Goal: Check status: Check status

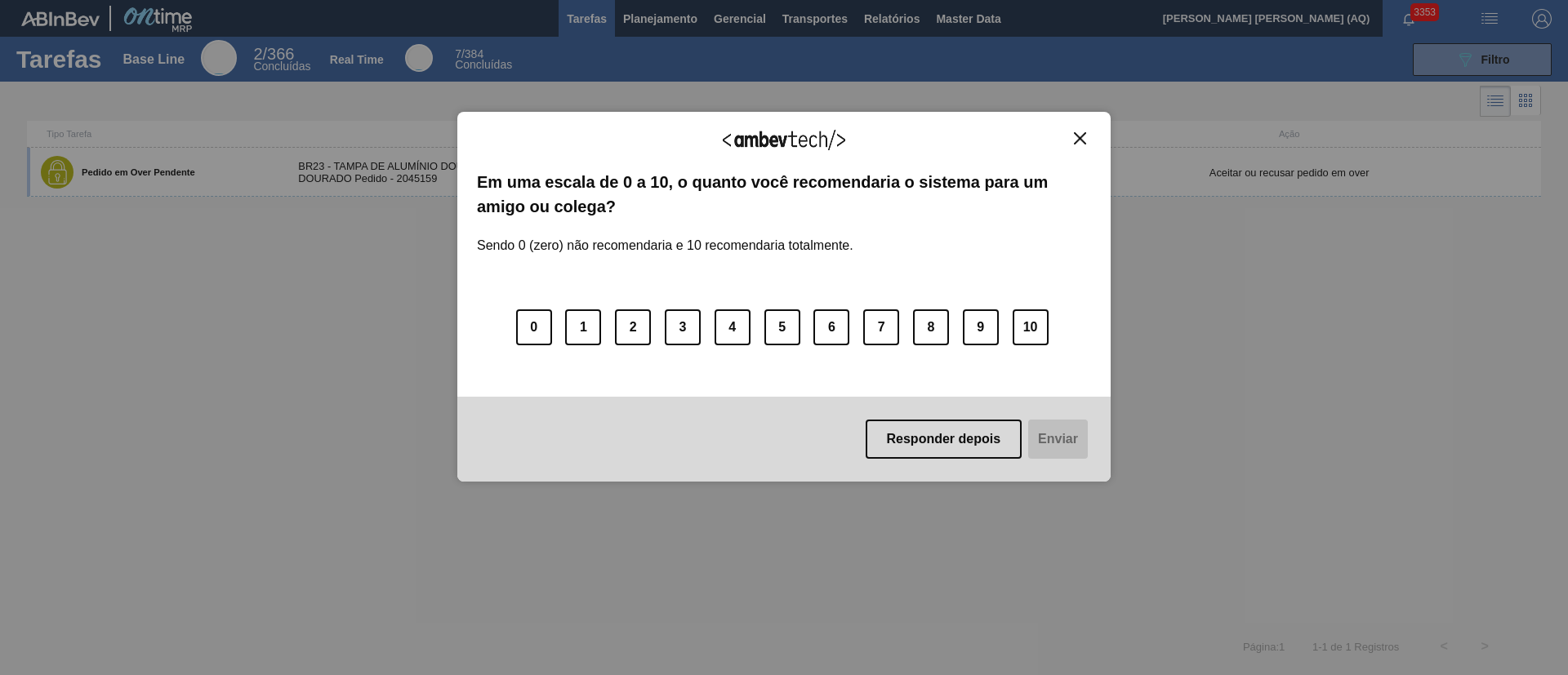
click at [1084, 135] on img "Close" at bounding box center [1080, 138] width 13 height 13
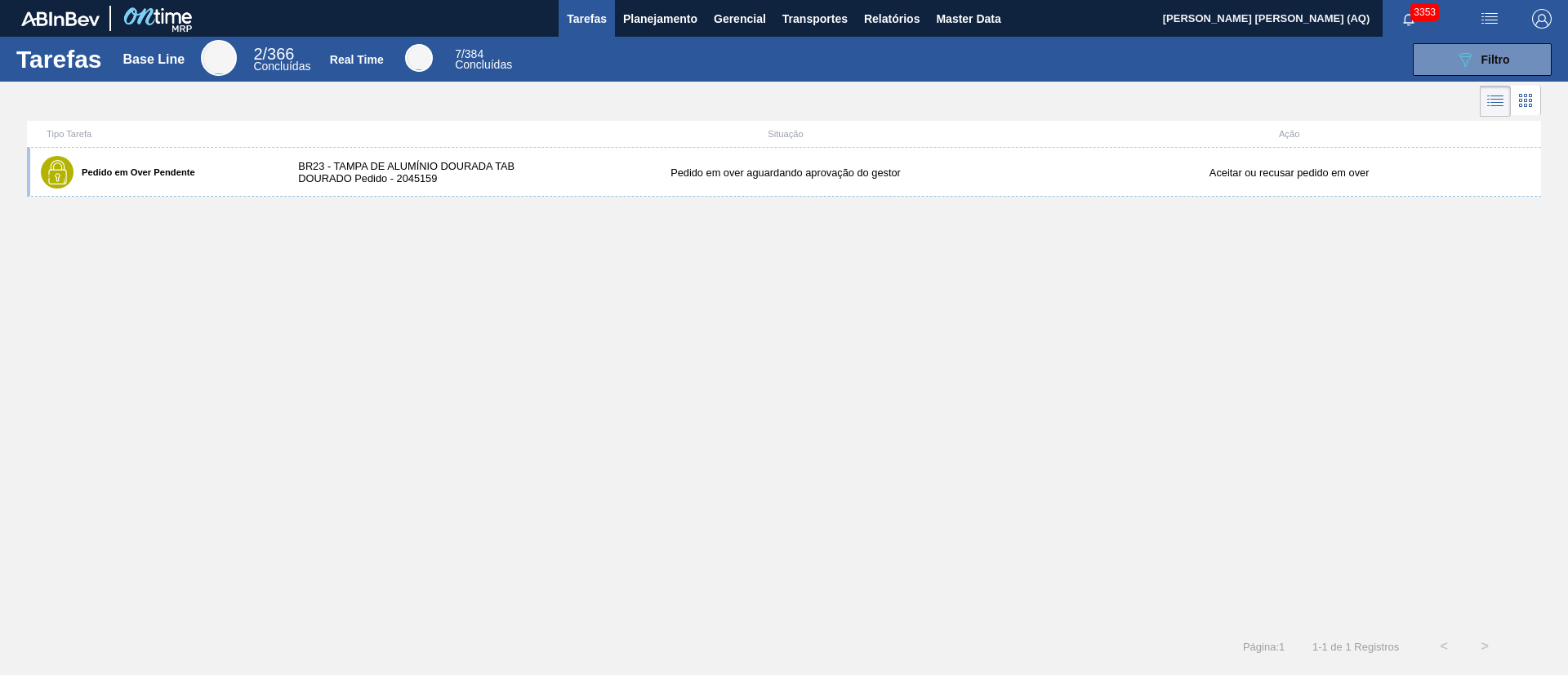
click at [1058, 340] on div "Pedido em Over Pendente BR23 - TAMPA DE ALUMÍNIO DOURADA TAB DOURADO Pedido - 2…" at bounding box center [784, 387] width 1515 height 478
click at [1442, 55] on button "089F7B8B-B2A5-4AFE-B5C0-19BA573D28AC Filtro" at bounding box center [1482, 60] width 138 height 33
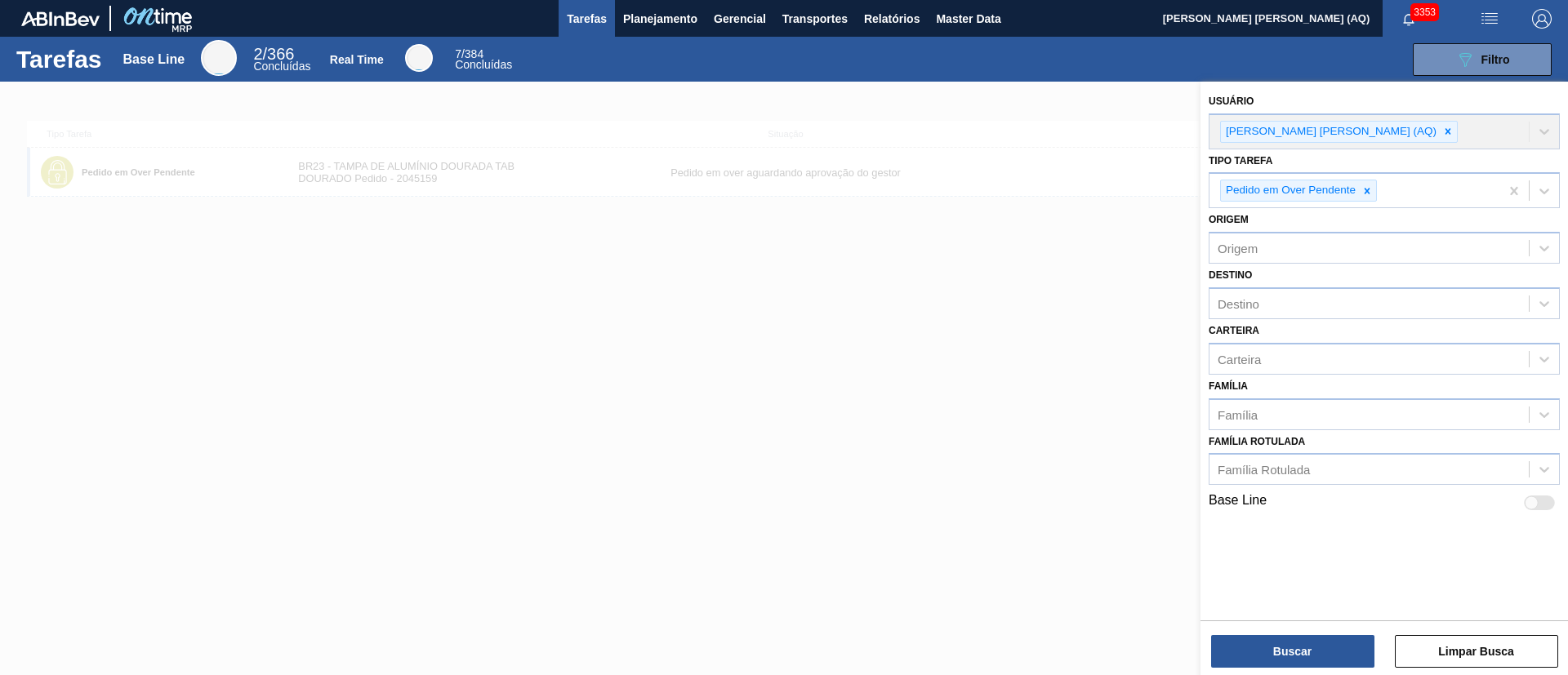
click at [984, 271] on div at bounding box center [784, 418] width 1568 height 675
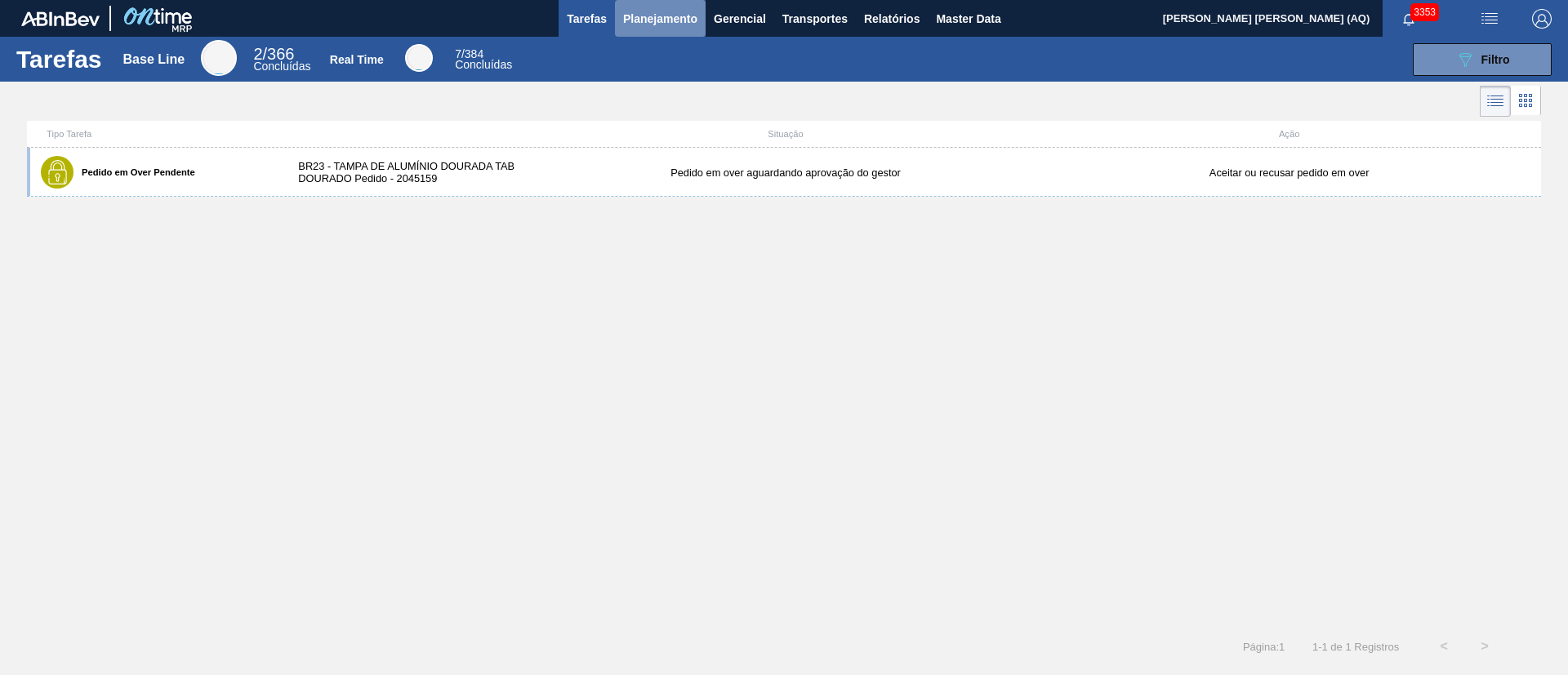
click at [668, 19] on span "Planejamento" at bounding box center [660, 18] width 75 height 19
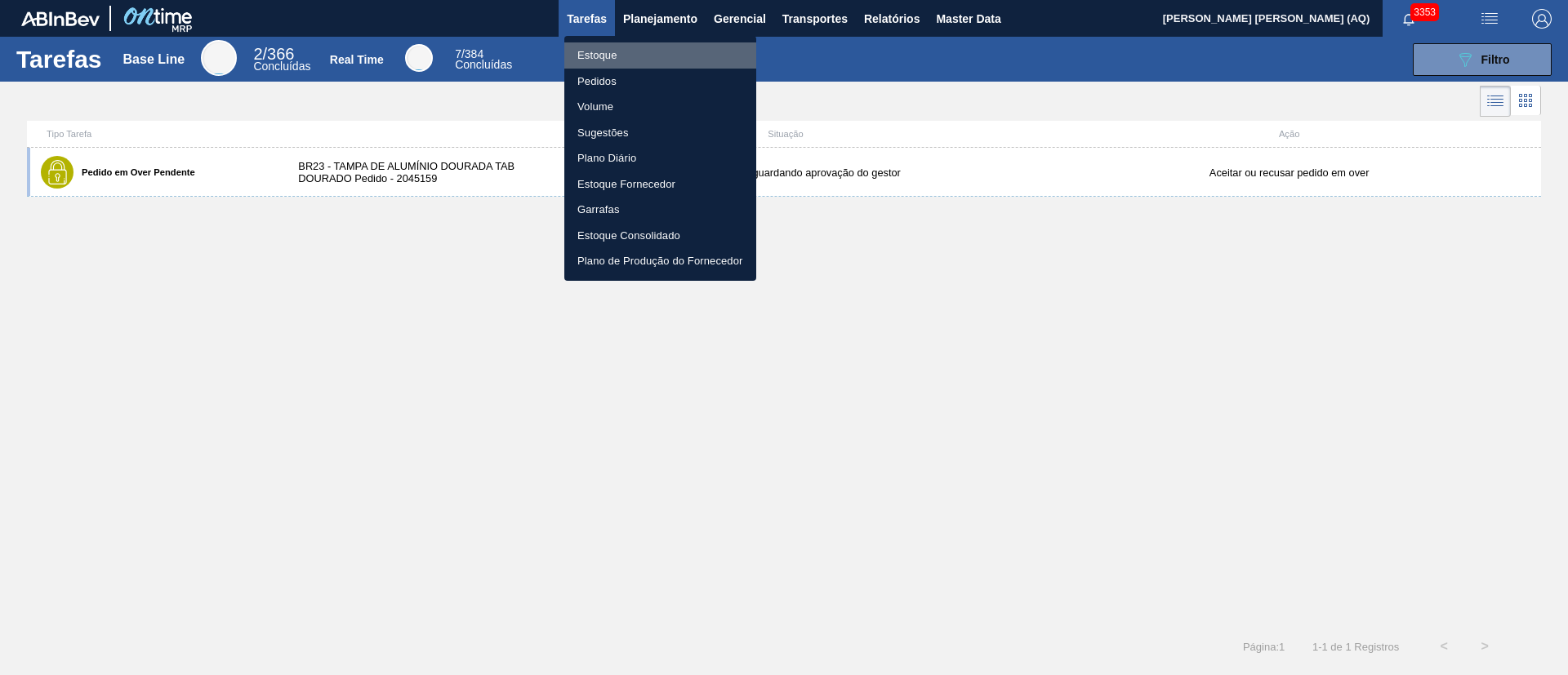
click at [619, 60] on li "Estoque" at bounding box center [661, 55] width 192 height 26
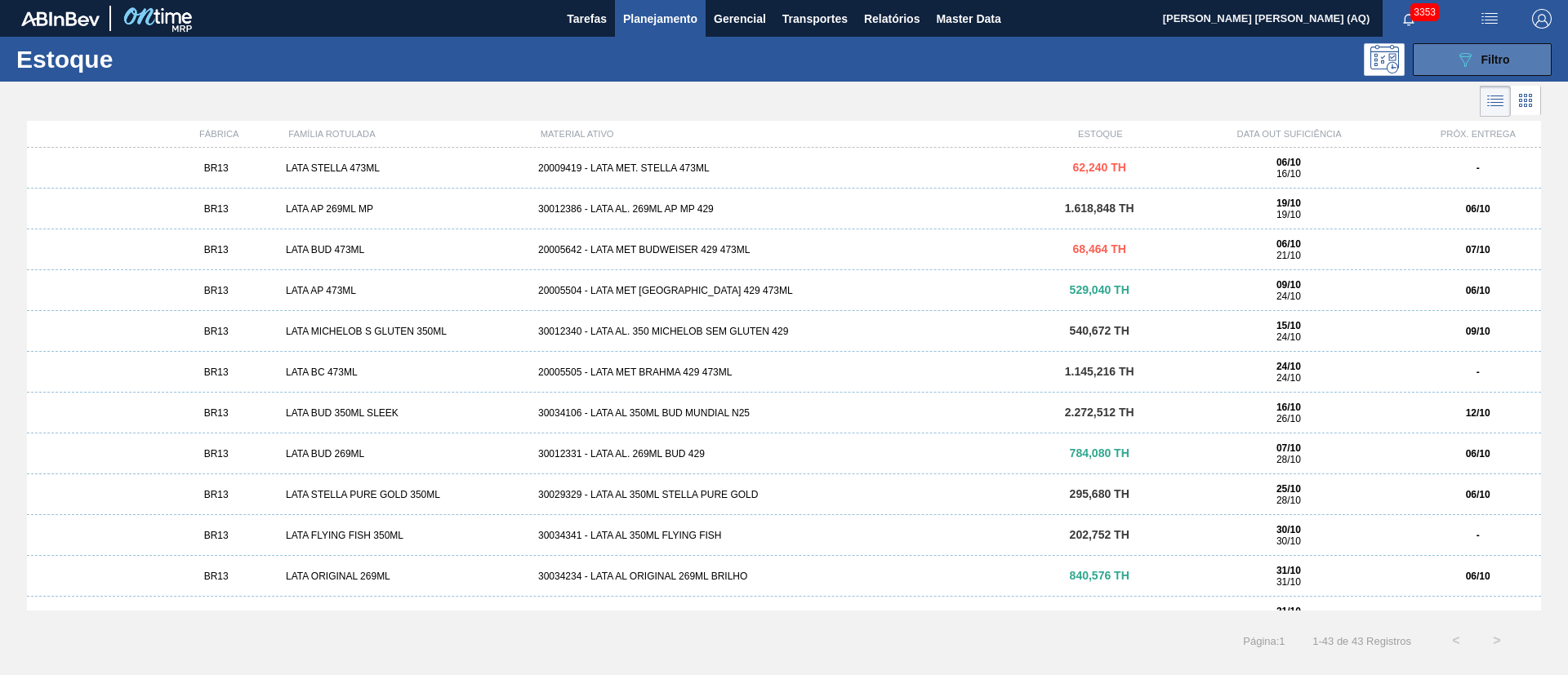
click at [1451, 63] on button "089F7B8B-B2A5-4AFE-B5C0-19BA573D28AC Filtro" at bounding box center [1482, 60] width 138 height 33
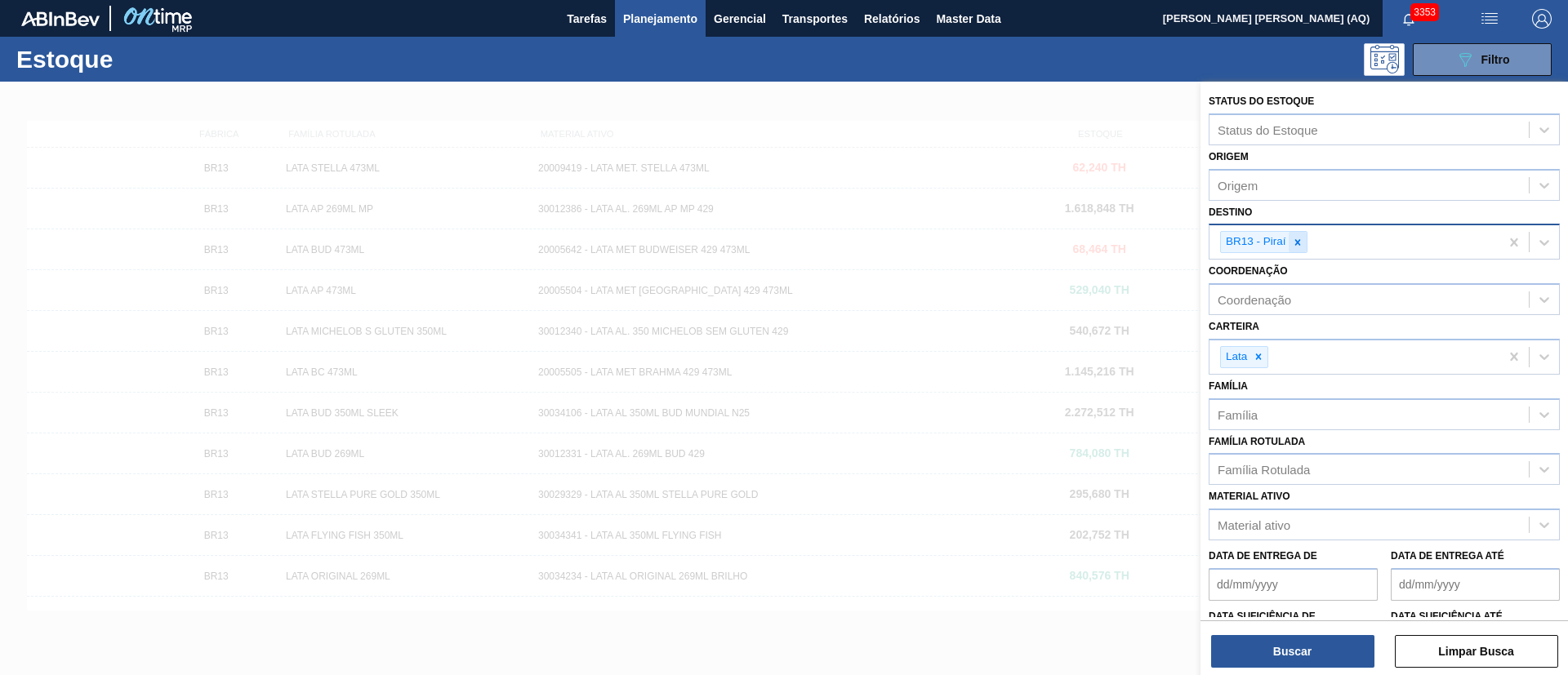
click at [1302, 241] on icon at bounding box center [1298, 243] width 12 height 12
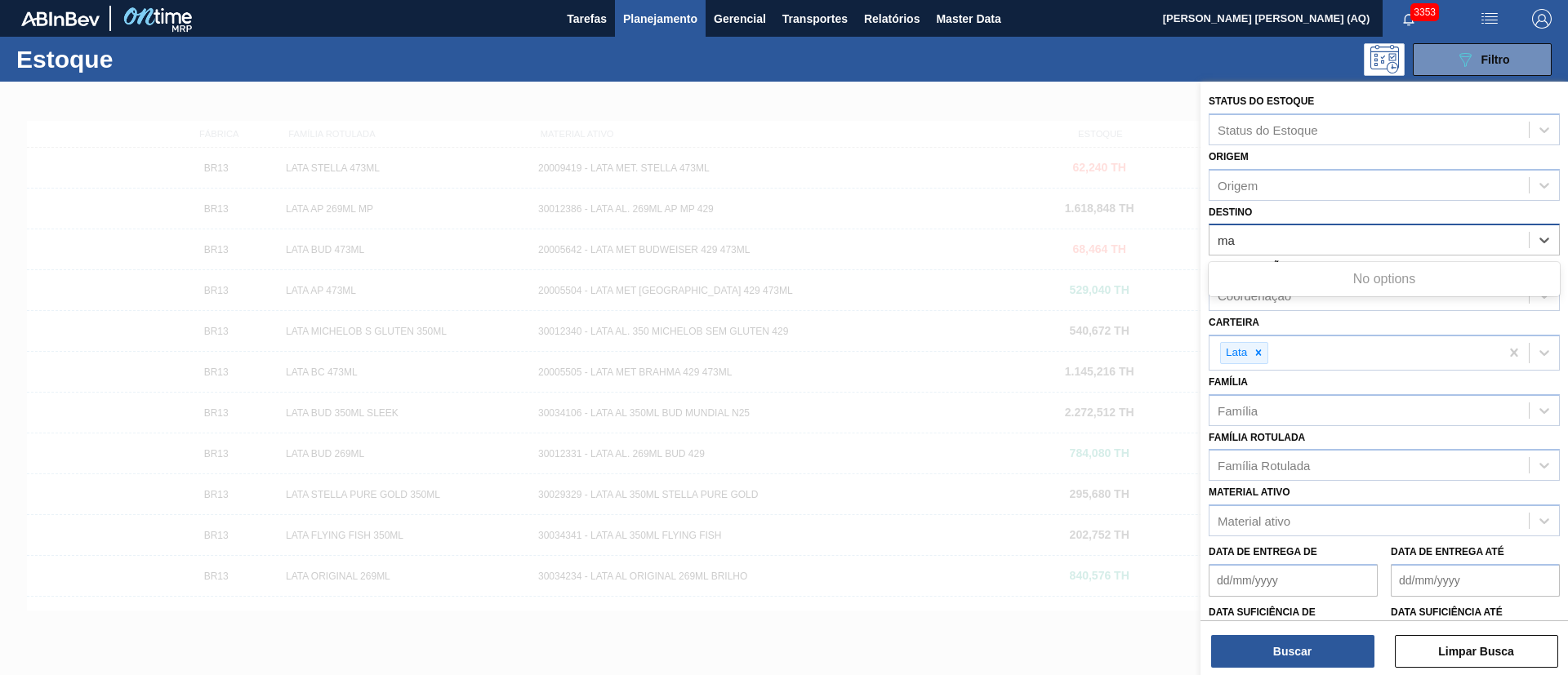
type input "m"
type input "e"
type input "são"
click at [1324, 274] on div "BR11 - [GEOGRAPHIC_DATA][PERSON_NAME]" at bounding box center [1384, 280] width 352 height 30
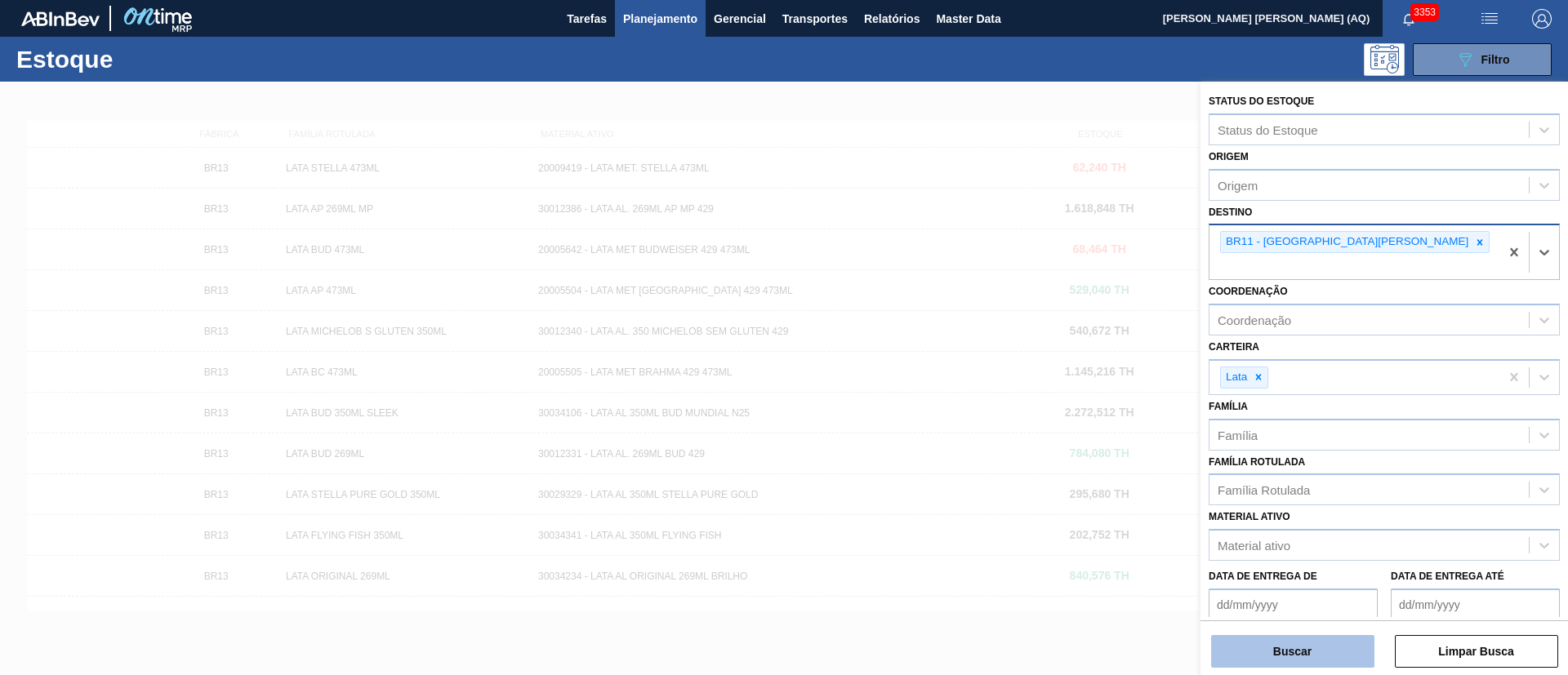
click at [1311, 645] on button "Buscar" at bounding box center [1293, 652] width 164 height 33
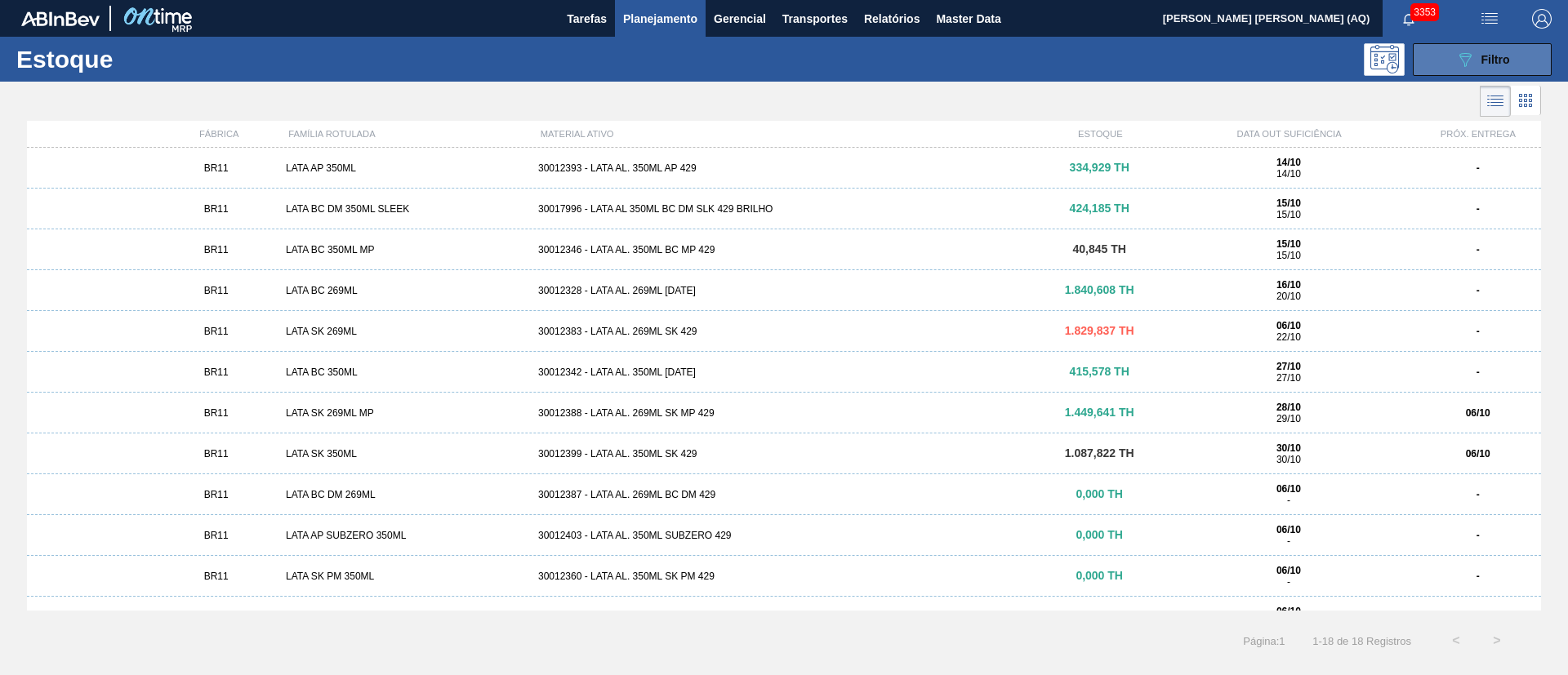
click at [1482, 61] on span "Filtro" at bounding box center [1496, 59] width 29 height 13
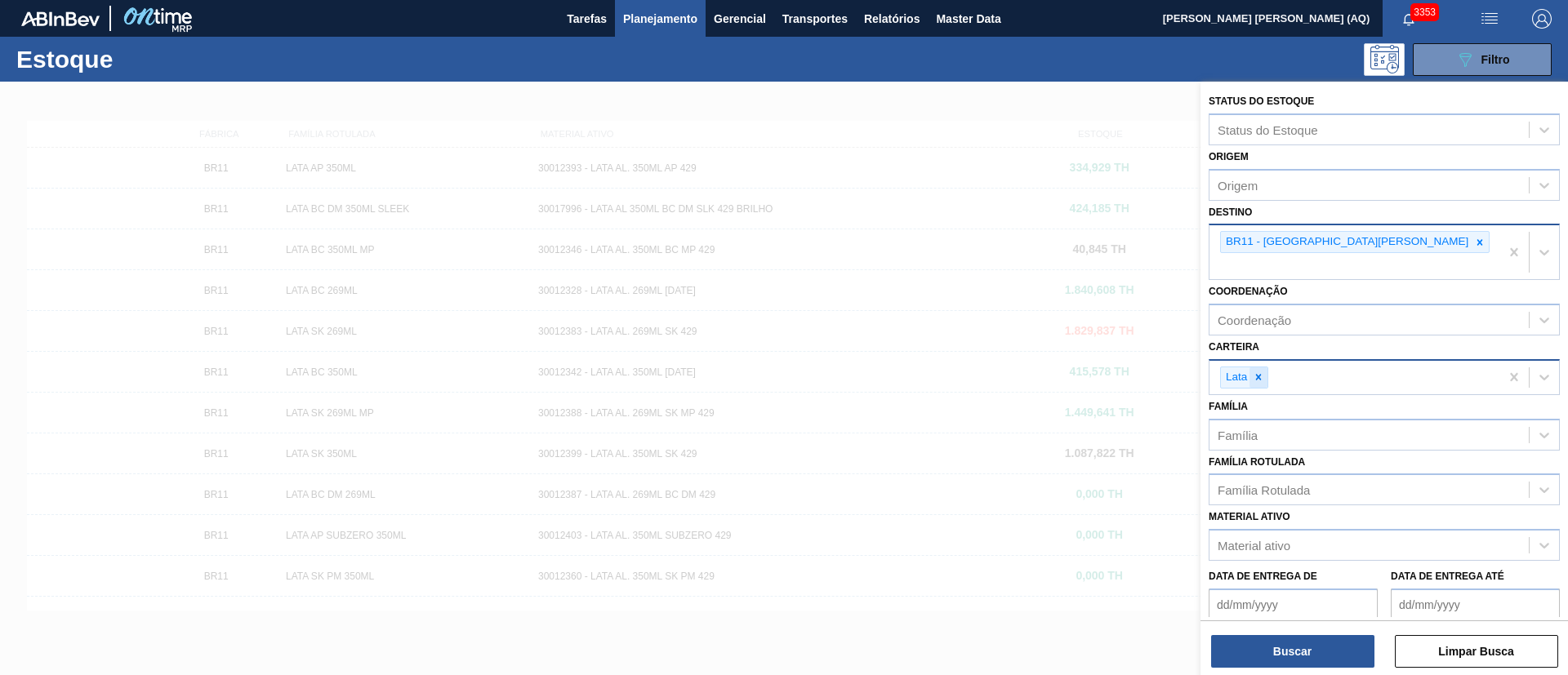
click at [1256, 372] on icon at bounding box center [1259, 378] width 12 height 12
type input "tamp"
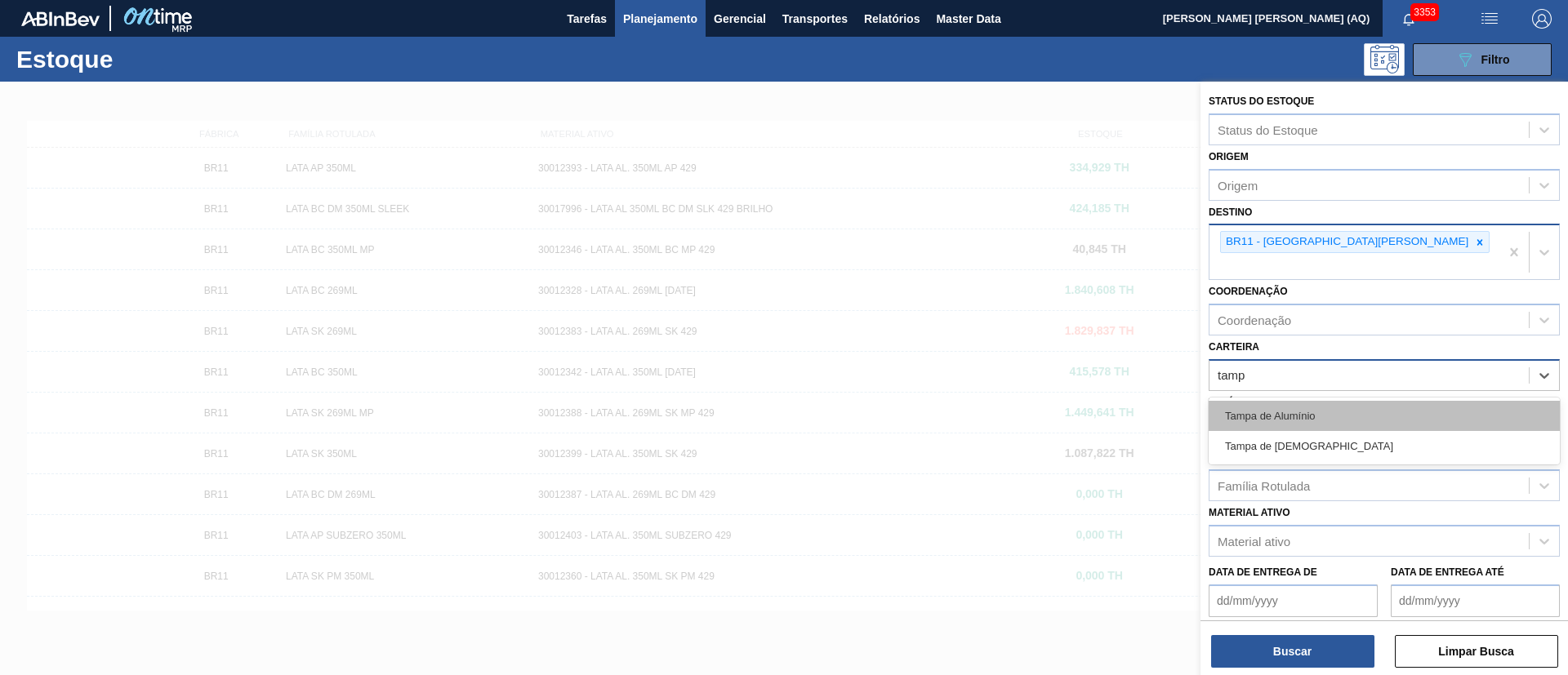
click at [1306, 401] on div "Tampa de Alumínio" at bounding box center [1384, 415] width 352 height 30
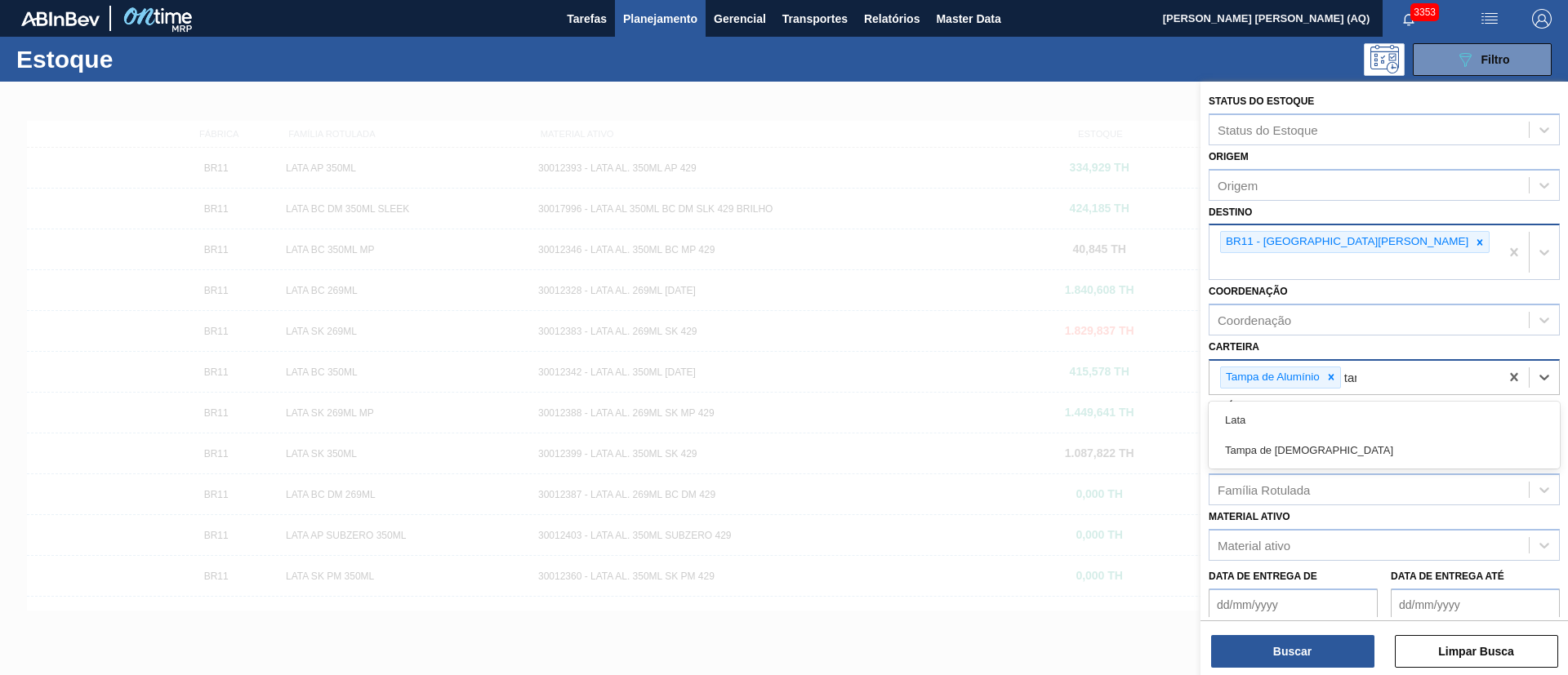
type input "[GEOGRAPHIC_DATA]"
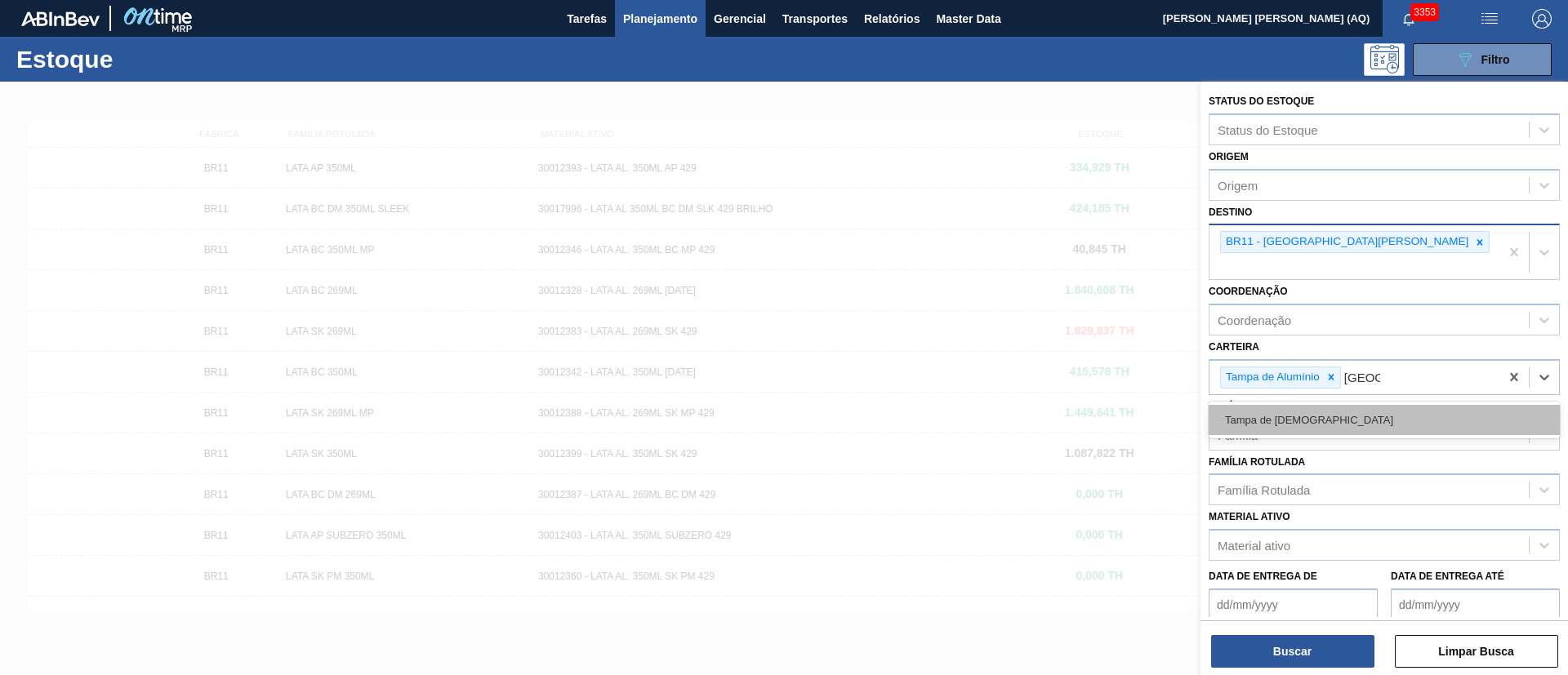
click at [1352, 405] on div "Tampa de [DEMOGRAPHIC_DATA]" at bounding box center [1384, 419] width 352 height 30
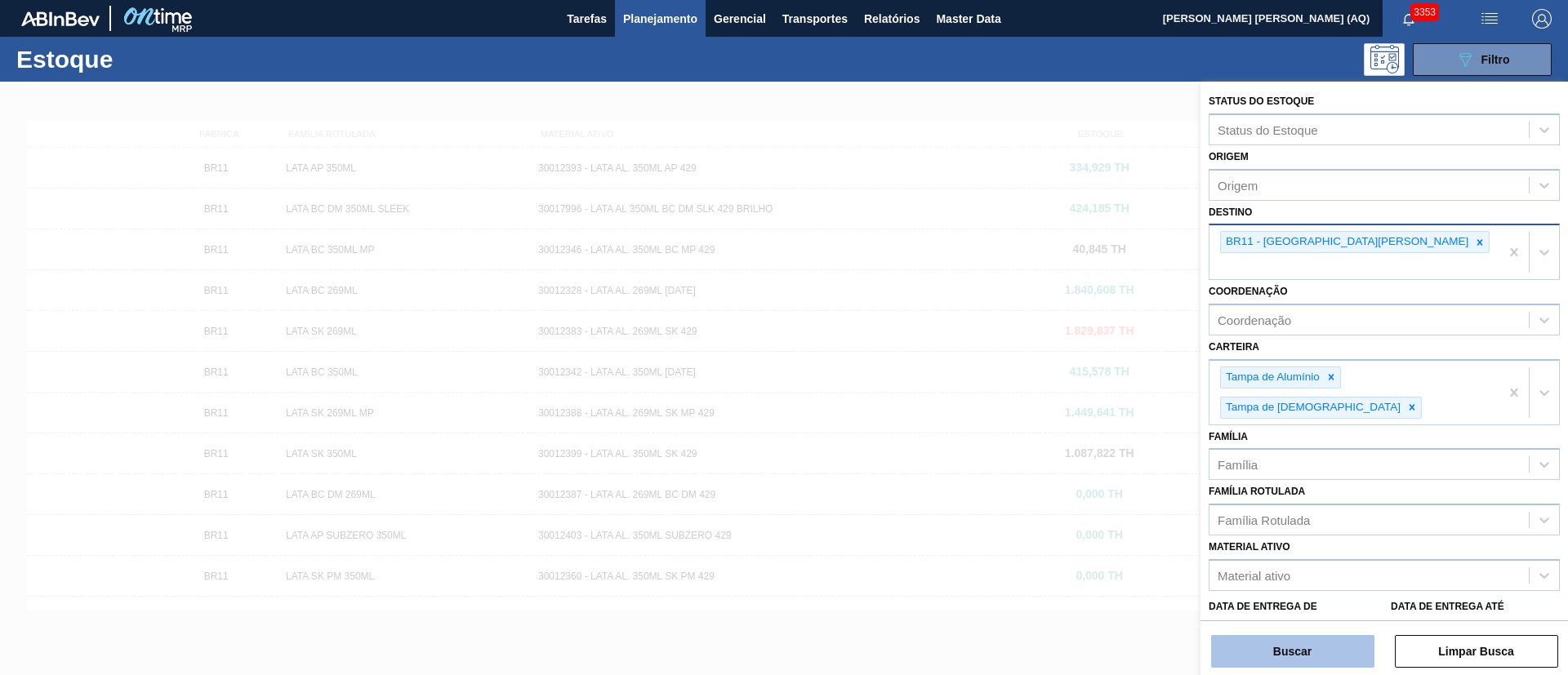
click at [1321, 646] on button "Buscar" at bounding box center [1293, 652] width 164 height 33
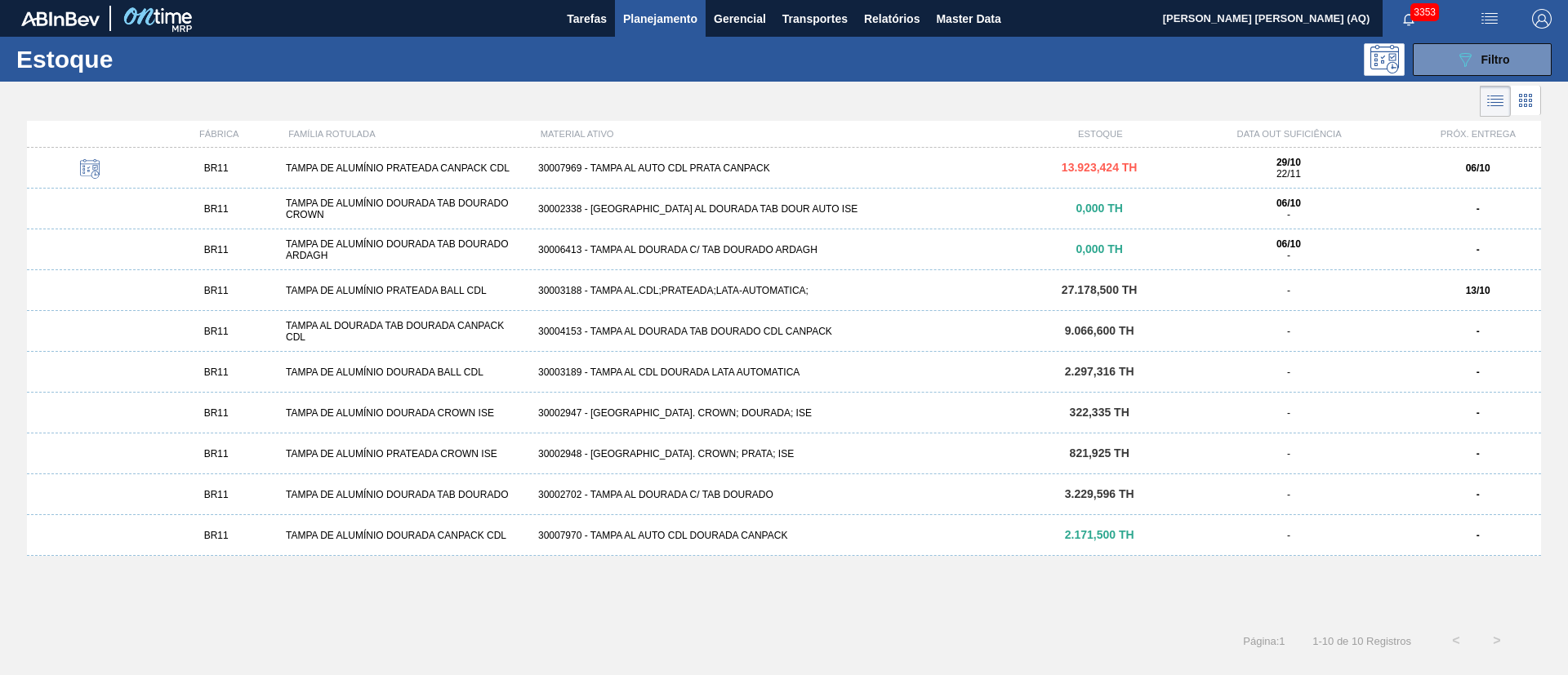
click at [802, 329] on div "30004153 - TAMPA AL DOURADA TAB DOURADO CDL CANPACK" at bounding box center [784, 331] width 505 height 12
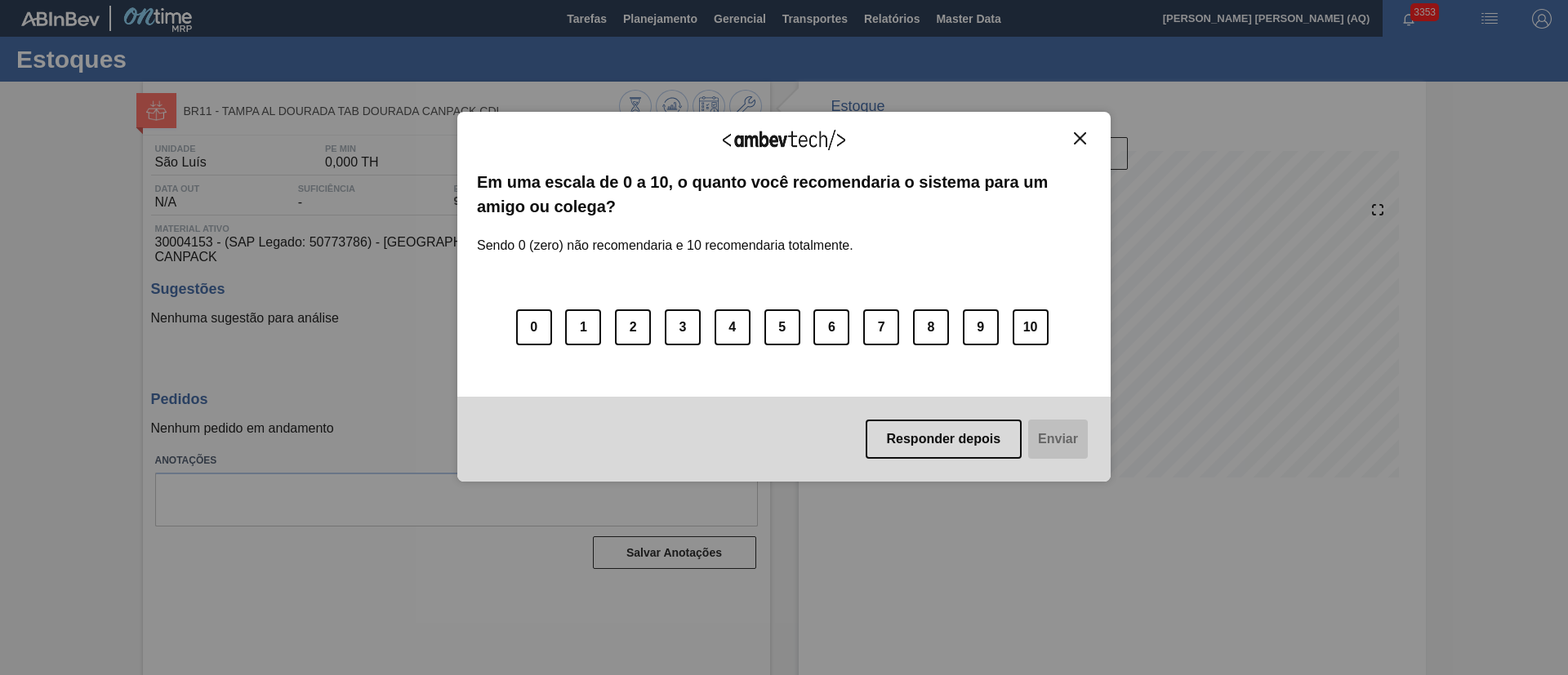
click at [1079, 138] on img "Close" at bounding box center [1080, 138] width 13 height 13
